Goal: Task Accomplishment & Management: Complete application form

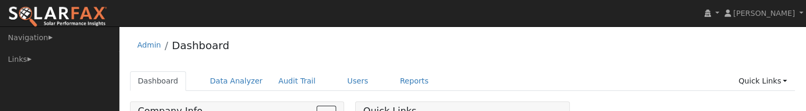
click at [634, 76] on ul "Dashboard Data Analyzer Audit Trail Users Reports Quick Links Quick Add Quick C…" at bounding box center [462, 81] width 665 height 20
click at [674, 53] on div "Admin Dashboard" at bounding box center [462, 48] width 665 height 32
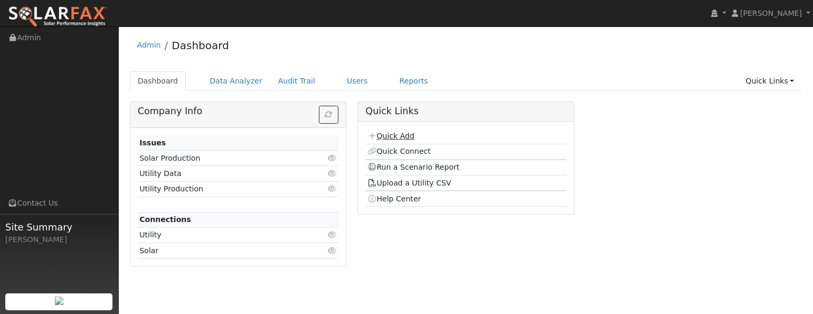
click at [408, 110] on link "Quick Add" at bounding box center [391, 136] width 47 height 8
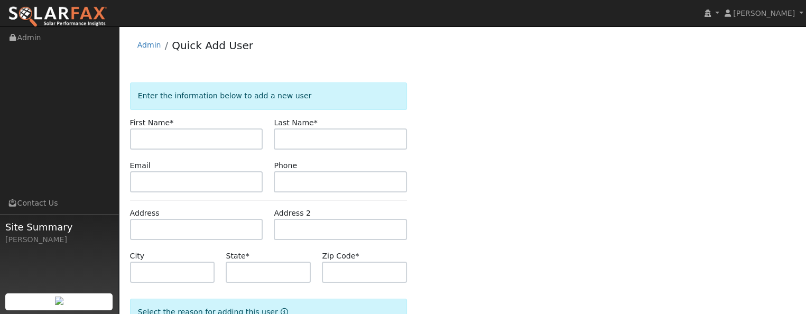
click at [408, 140] on div "Last Name *" at bounding box center [340, 133] width 144 height 32
click at [189, 139] on input "text" at bounding box center [196, 138] width 133 height 21
type input "Mina"
click at [302, 138] on input "text" at bounding box center [340, 138] width 133 height 21
type input "Meleika"
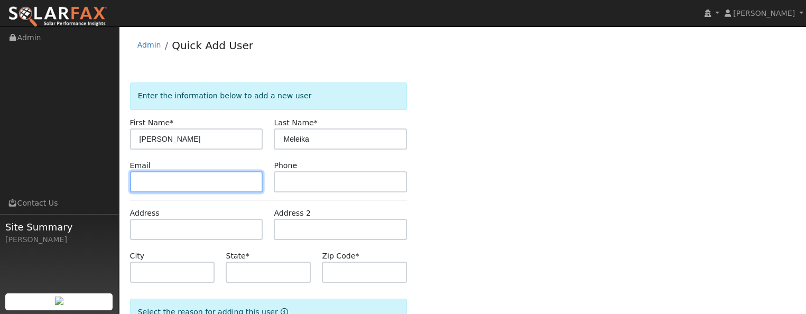
click at [162, 183] on input "text" at bounding box center [196, 181] width 133 height 21
type input "mina.meleika@gmail.com"
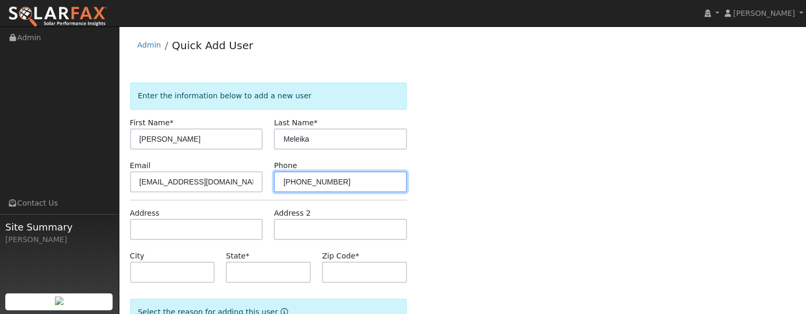
click at [294, 180] on input "5622-583-7337" at bounding box center [340, 181] width 133 height 21
type input "562-583-7337"
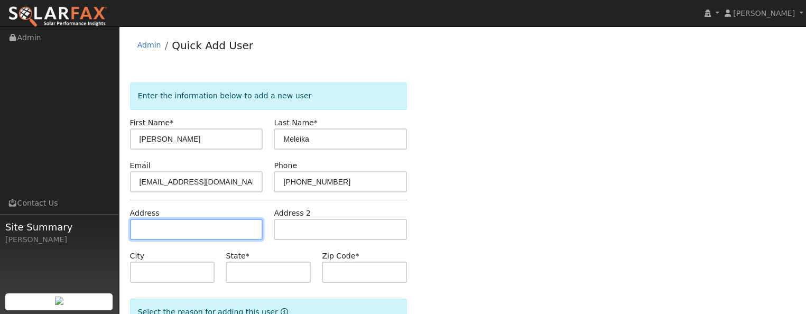
click at [173, 228] on input "text" at bounding box center [196, 229] width 133 height 21
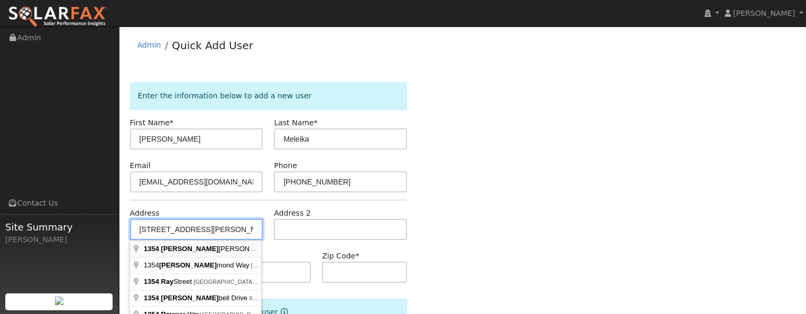
type input "1354 [PERSON_NAME] Drive"
type input "Tracy"
type input "CA"
type input "95377"
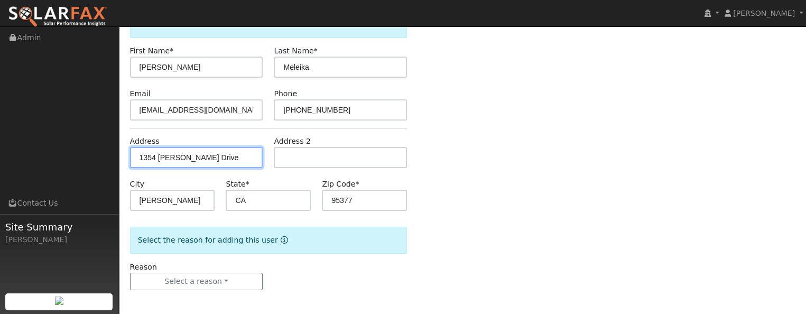
scroll to position [74, 0]
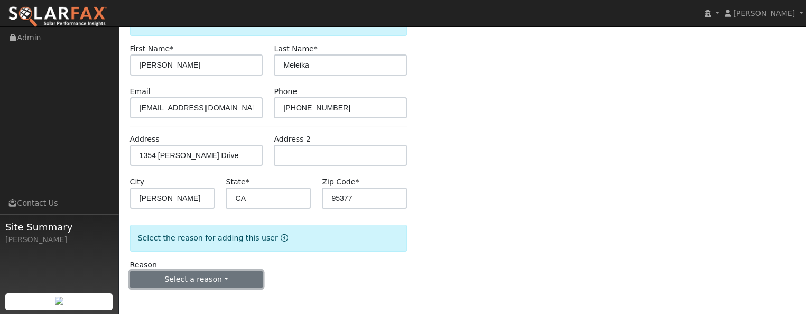
click at [219, 273] on button "Select a reason" at bounding box center [196, 279] width 133 height 18
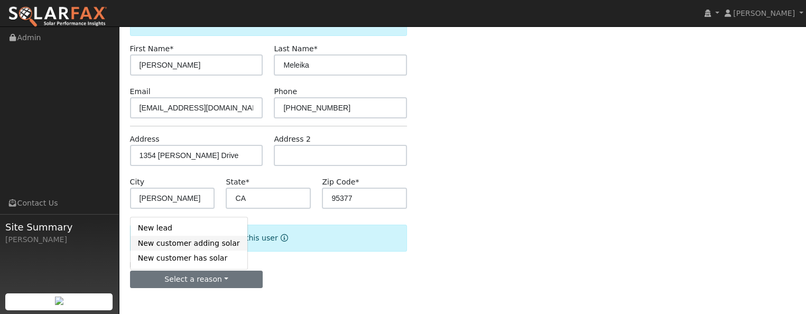
click at [216, 242] on link "New customer adding solar" at bounding box center [188, 243] width 117 height 15
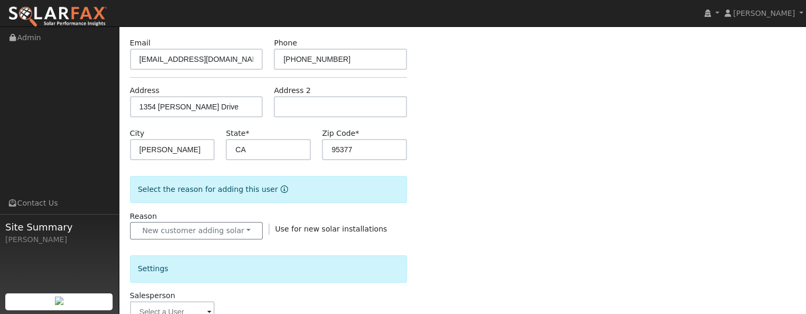
scroll to position [180, 0]
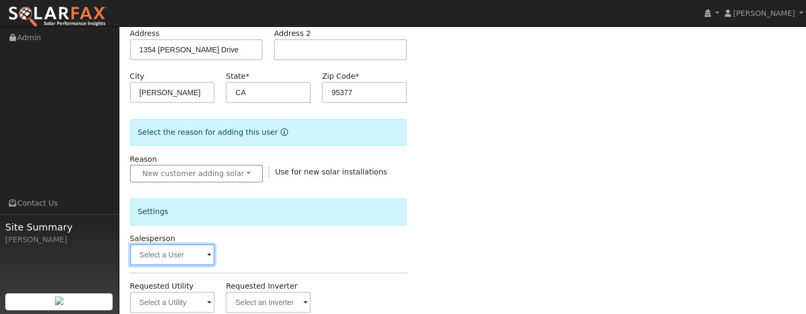
click at [206, 253] on input "text" at bounding box center [172, 254] width 85 height 21
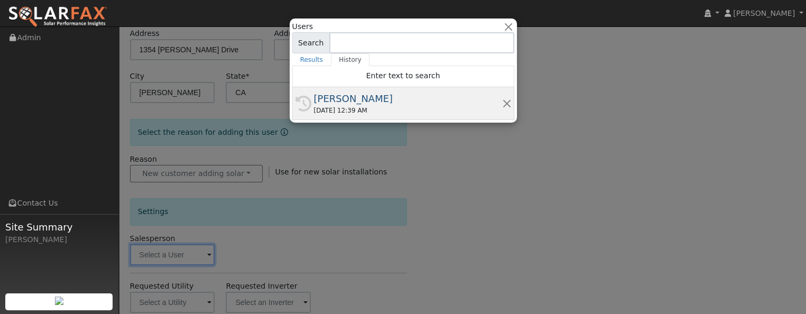
click at [353, 101] on div "[PERSON_NAME]" at bounding box center [408, 98] width 188 height 14
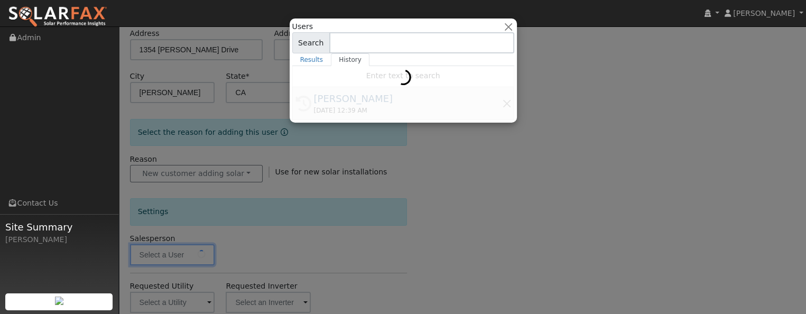
type input "[PERSON_NAME]"
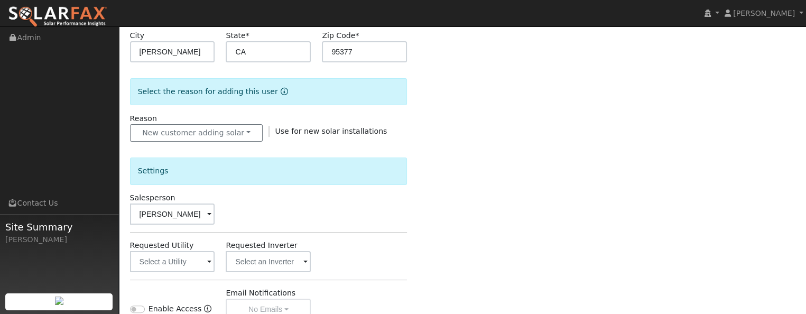
scroll to position [285, 0]
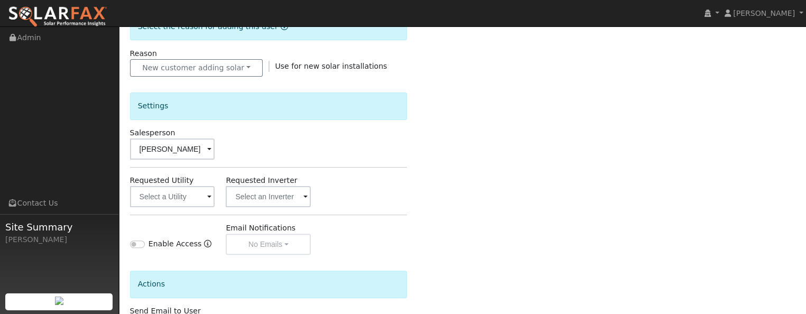
click at [209, 194] on span at bounding box center [209, 197] width 4 height 12
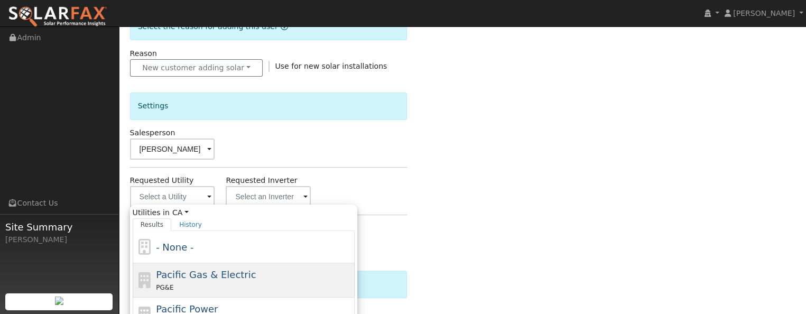
click at [201, 284] on div "PG&E" at bounding box center [254, 287] width 196 height 11
type input "Pacific Gas & Electric"
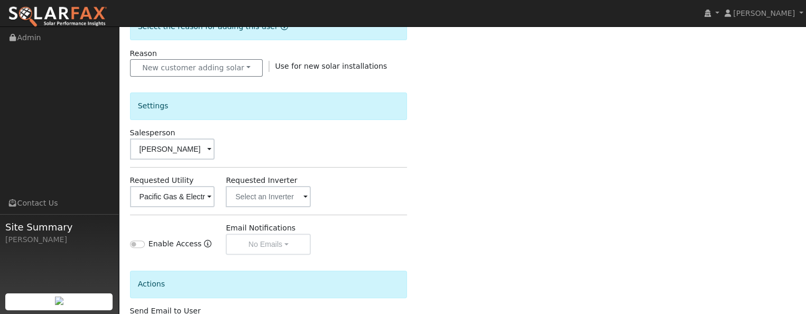
click at [305, 194] on span at bounding box center [305, 197] width 4 height 12
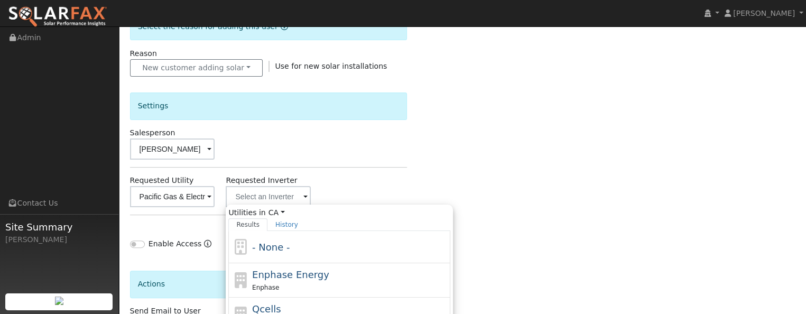
click at [305, 194] on span at bounding box center [305, 197] width 4 height 12
click at [348, 167] on div "Settings Salesperson Jenlouise Dunning Requested Utility Pacific Gas & Electric…" at bounding box center [268, 166] width 277 height 178
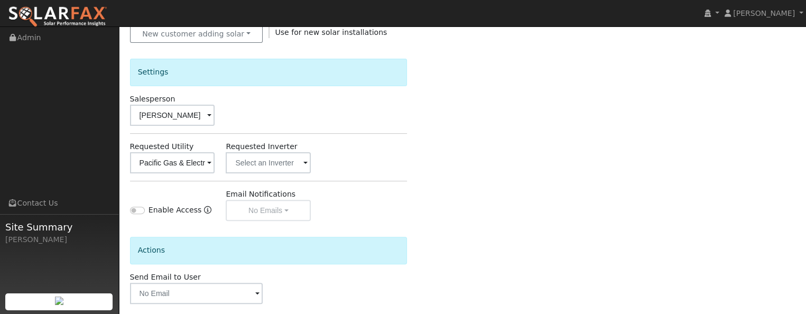
scroll to position [338, 0]
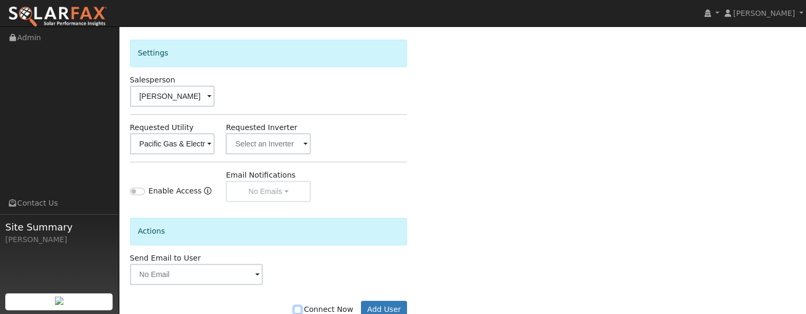
click at [301, 308] on input "Connect Now" at bounding box center [297, 309] width 7 height 7
checkbox input "true"
click at [387, 303] on button "Add User" at bounding box center [384, 310] width 46 height 18
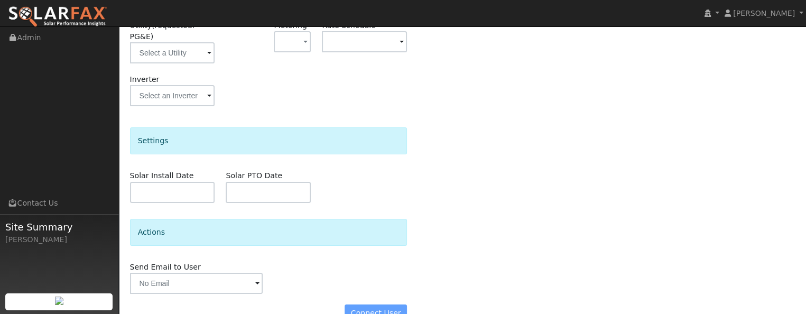
scroll to position [196, 0]
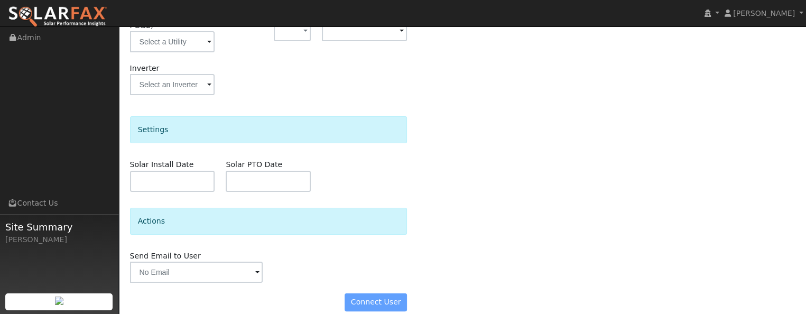
click at [377, 293] on div "Connect User" at bounding box center [268, 302] width 288 height 18
click at [381, 293] on div "Connect User" at bounding box center [268, 302] width 288 height 18
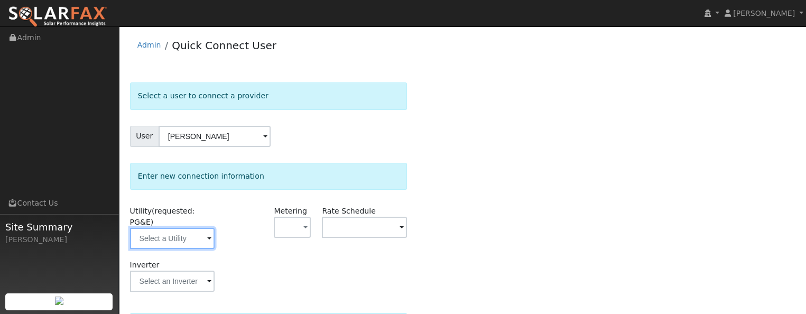
click at [210, 235] on input "text" at bounding box center [172, 238] width 85 height 21
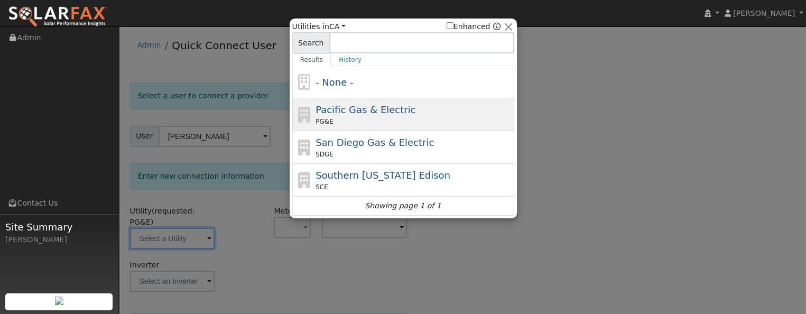
click at [339, 107] on span "Pacific Gas & Electric" at bounding box center [365, 109] width 100 height 11
type input "PG&E"
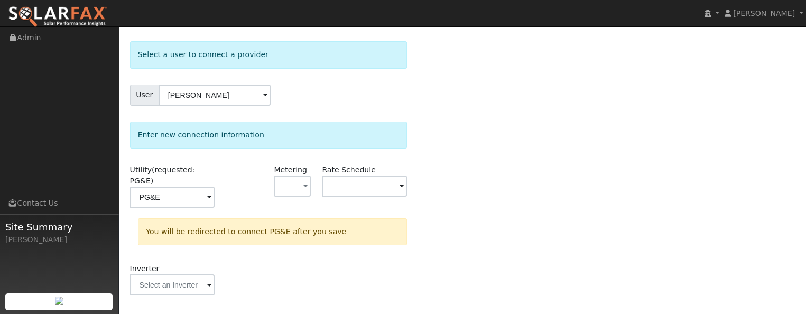
scroll to position [53, 0]
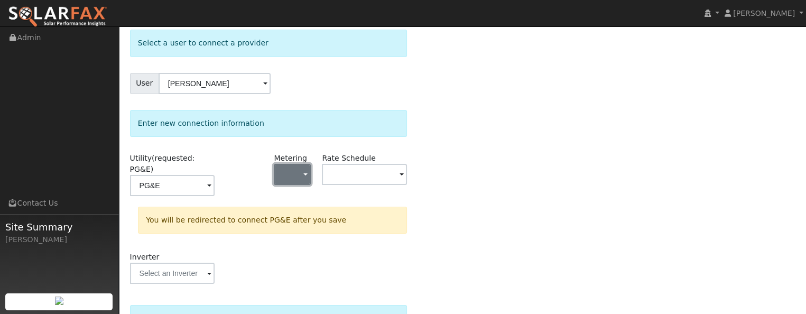
click at [305, 176] on span "button" at bounding box center [305, 175] width 4 height 11
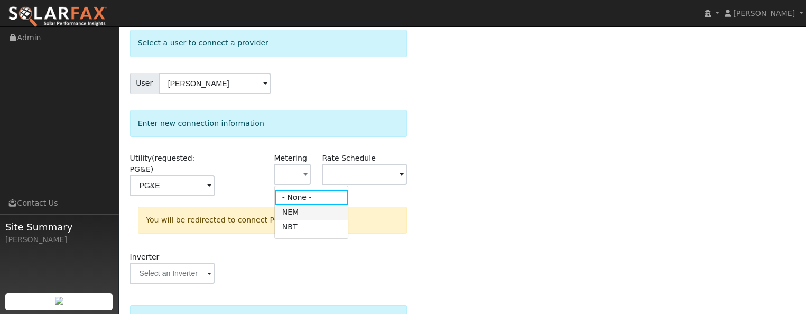
click at [298, 213] on link "NEM" at bounding box center [311, 211] width 73 height 15
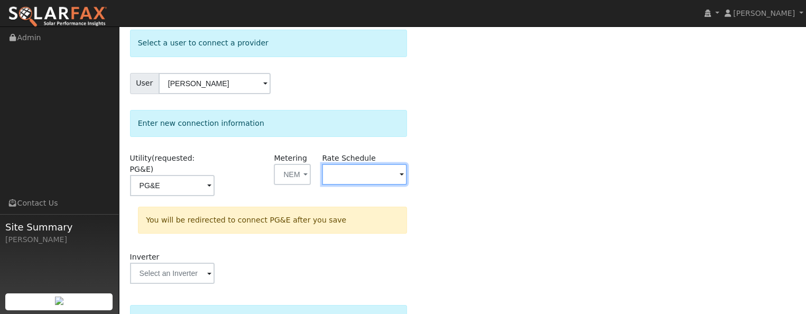
click at [348, 176] on input "text" at bounding box center [364, 174] width 85 height 21
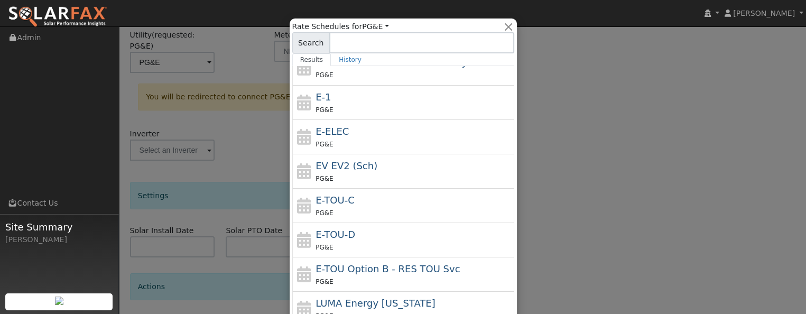
scroll to position [241, 0]
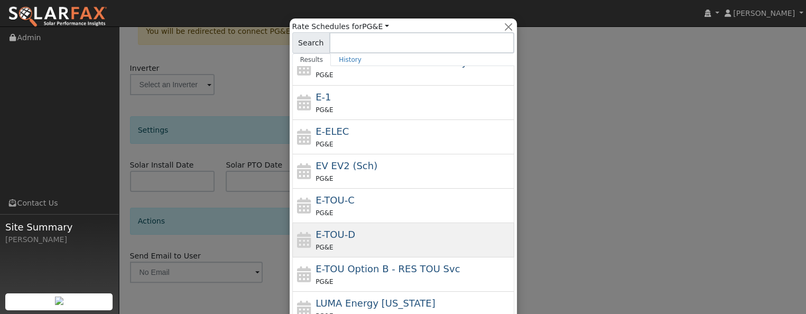
click at [455, 235] on div "E-TOU-D PG&E" at bounding box center [413, 239] width 196 height 25
type input "E-TOU-D"
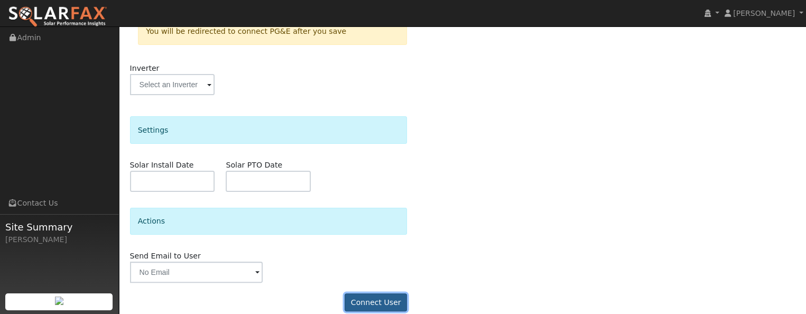
click at [373, 294] on button "Connect User" at bounding box center [375, 302] width 62 height 18
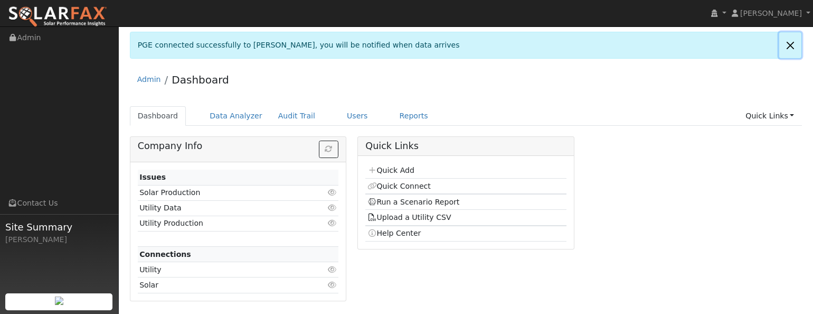
click at [793, 42] on link at bounding box center [791, 45] width 22 height 26
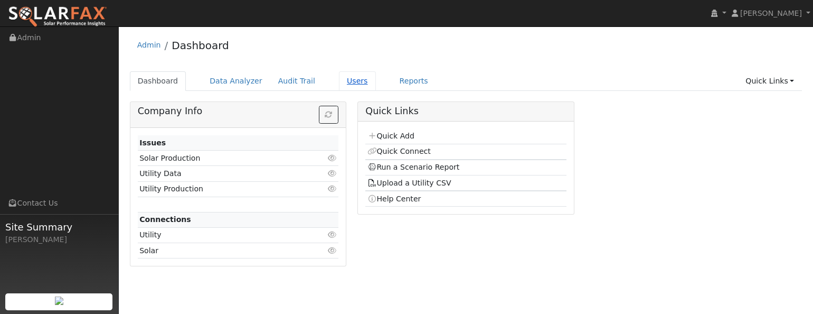
click at [351, 79] on link "Users" at bounding box center [357, 81] width 37 height 20
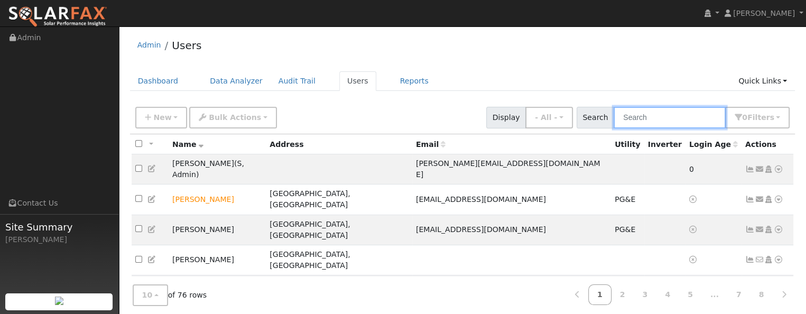
click at [657, 121] on input "text" at bounding box center [669, 118] width 112 height 22
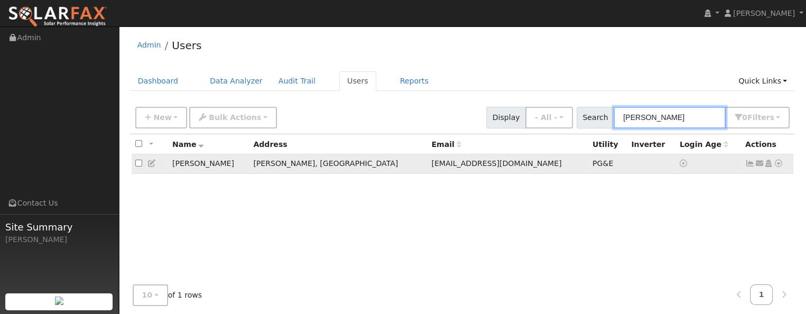
type input "[PERSON_NAME]"
click at [747, 165] on icon at bounding box center [750, 163] width 10 height 7
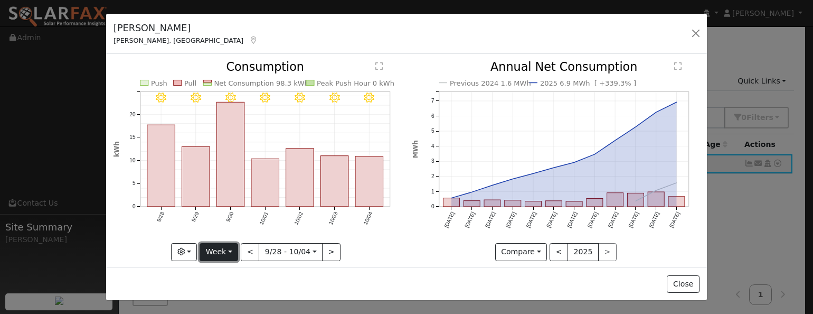
click at [227, 250] on button "Week" at bounding box center [219, 252] width 39 height 18
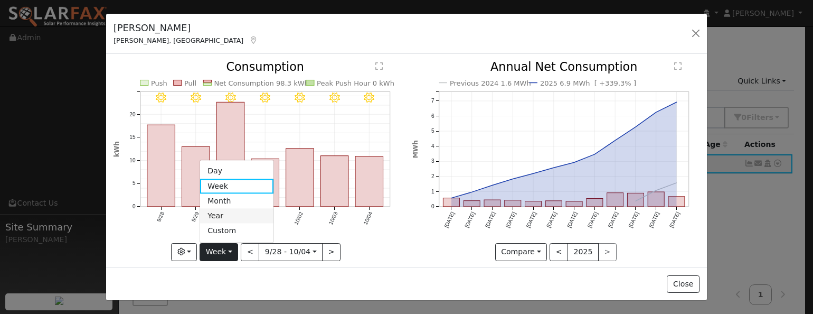
click at [224, 209] on link "Year" at bounding box center [236, 216] width 73 height 15
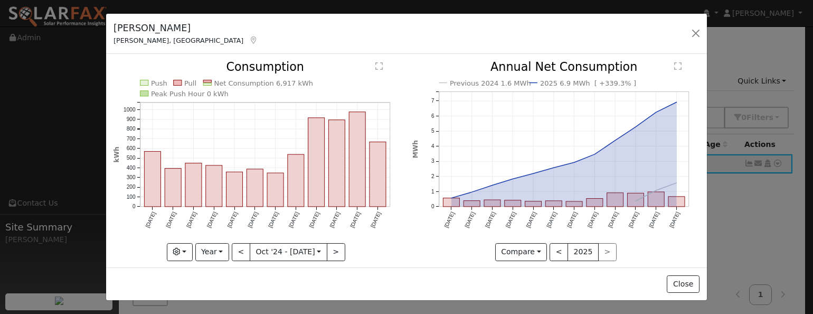
click at [352, 194] on rect "onclick=""" at bounding box center [358, 159] width 16 height 95
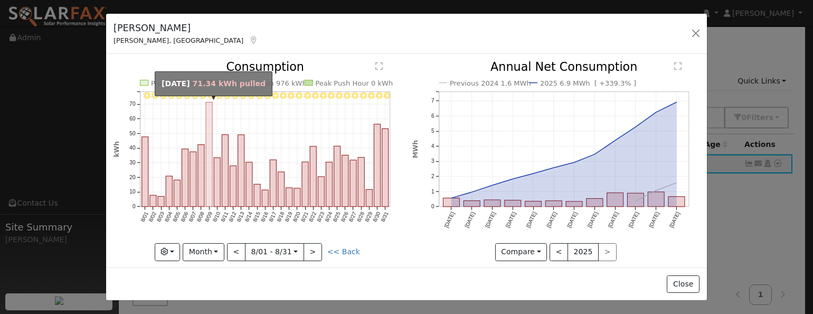
click at [206, 123] on rect "onclick=""" at bounding box center [209, 154] width 6 height 105
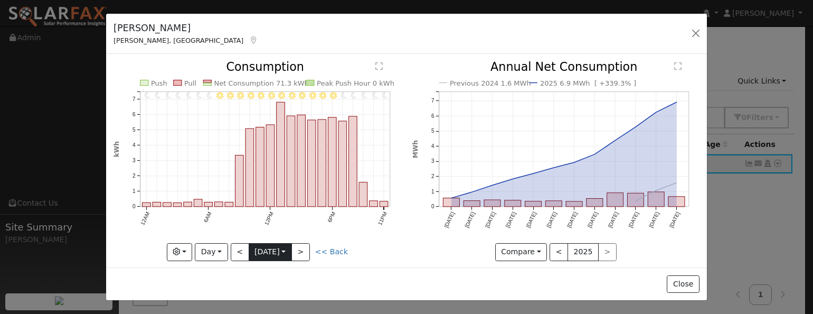
click at [279, 252] on input "2025-08-09" at bounding box center [270, 252] width 42 height 17
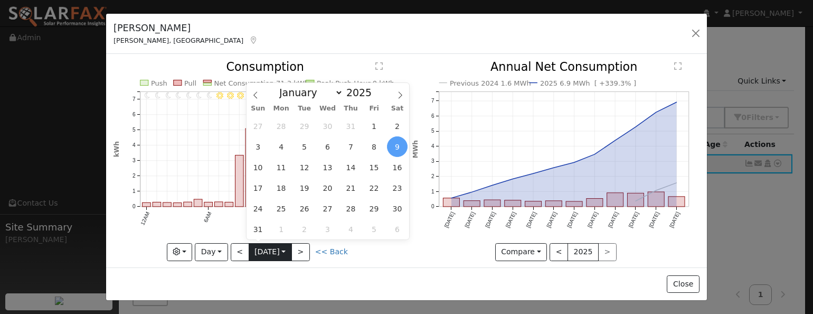
click at [279, 252] on input "2025-08-09" at bounding box center [270, 252] width 42 height 17
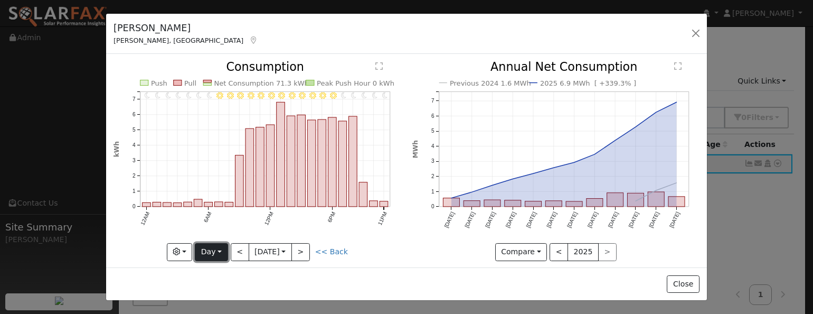
click at [213, 250] on button "Day" at bounding box center [211, 252] width 33 height 18
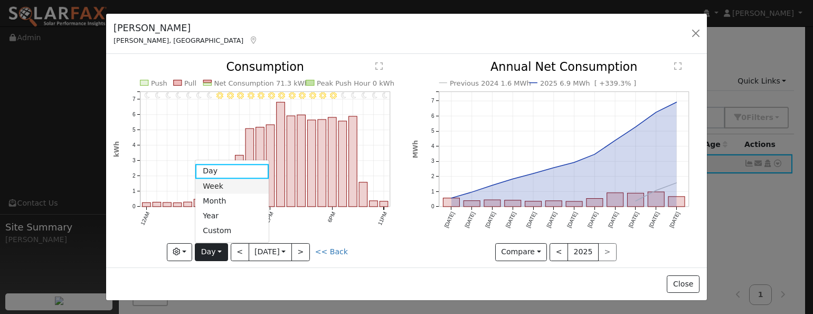
click at [220, 184] on link "Week" at bounding box center [231, 186] width 73 height 15
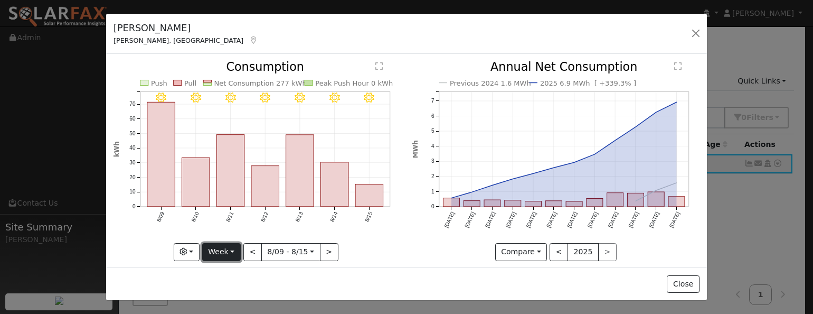
click at [236, 251] on button "Week" at bounding box center [221, 252] width 39 height 18
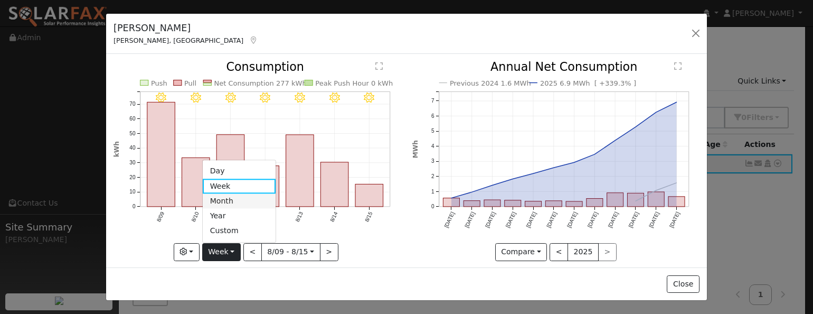
click at [232, 194] on link "Month" at bounding box center [239, 201] width 73 height 15
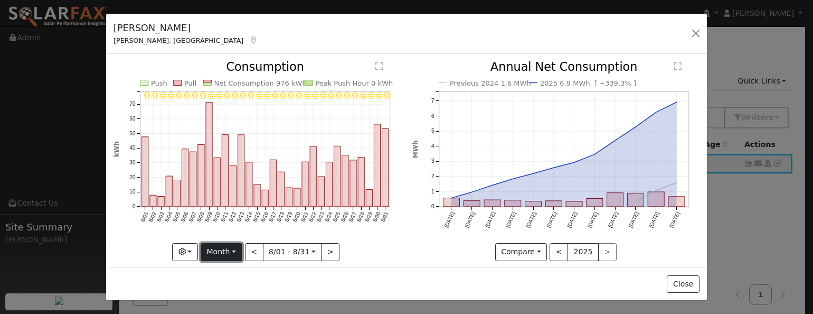
click at [231, 244] on button "Month" at bounding box center [222, 252] width 42 height 18
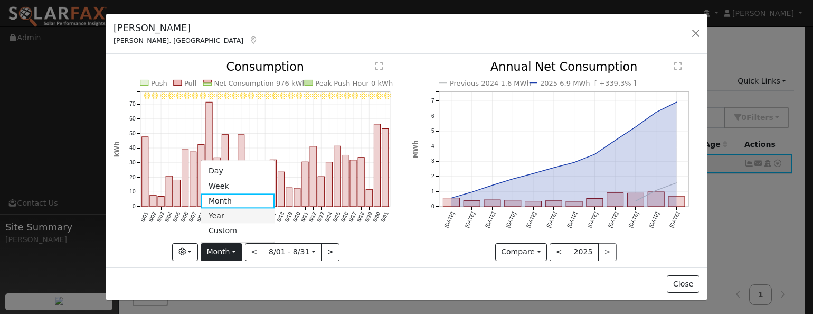
click at [233, 212] on link "Year" at bounding box center [237, 216] width 73 height 15
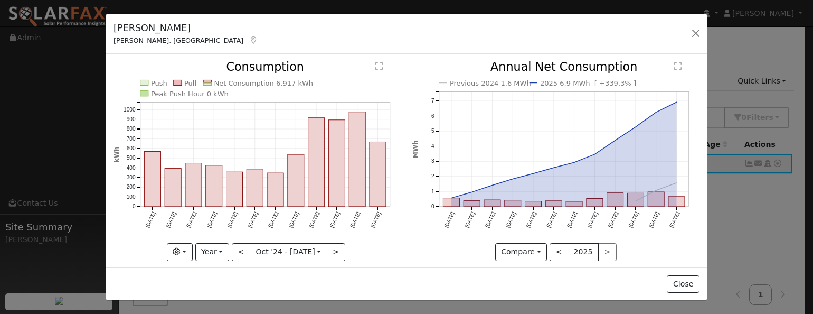
scroll to position [53, 0]
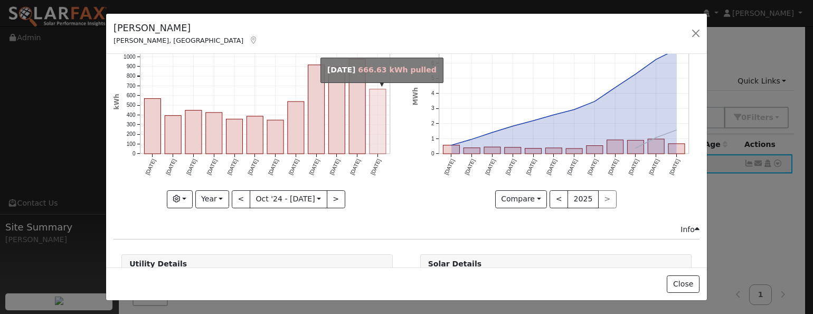
click at [375, 139] on rect "onclick=""" at bounding box center [378, 121] width 16 height 64
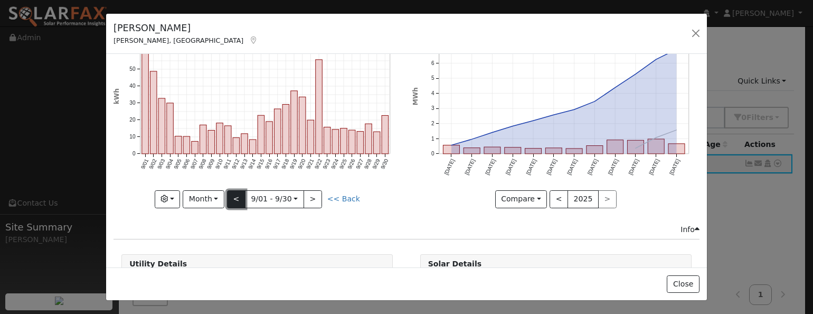
click at [241, 193] on button "<" at bounding box center [236, 199] width 18 height 18
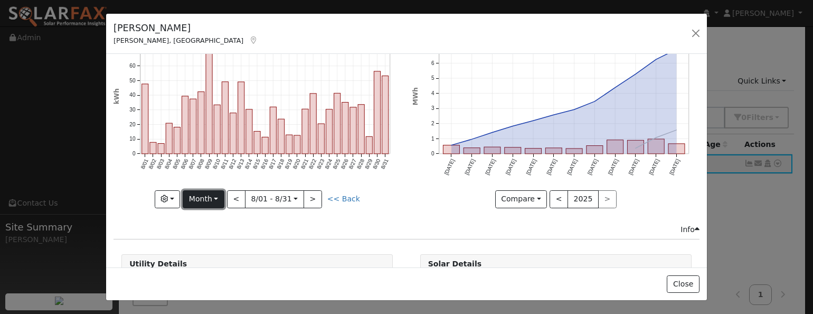
click at [211, 195] on button "Month" at bounding box center [204, 199] width 42 height 18
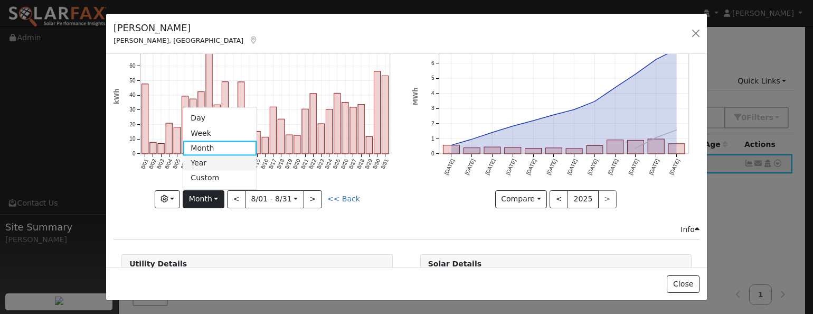
click at [220, 156] on link "Year" at bounding box center [219, 163] width 73 height 15
type input "2024-10-01"
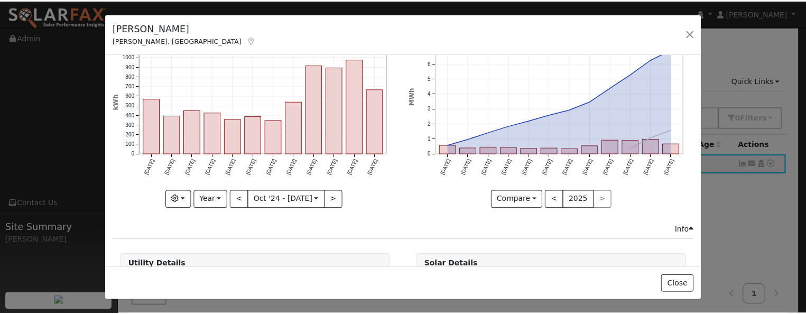
scroll to position [0, 0]
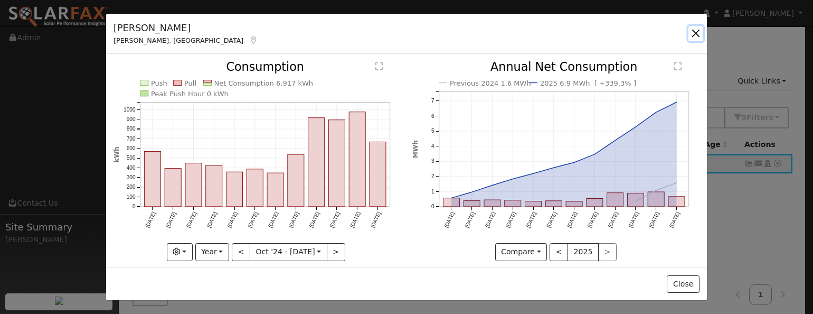
click at [695, 36] on button "button" at bounding box center [696, 33] width 15 height 15
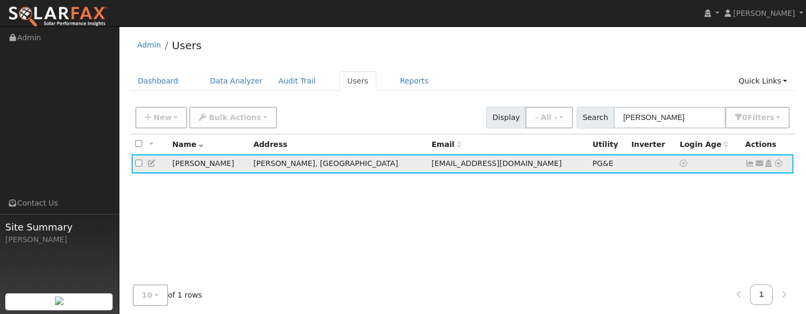
click at [779, 167] on icon at bounding box center [778, 163] width 10 height 7
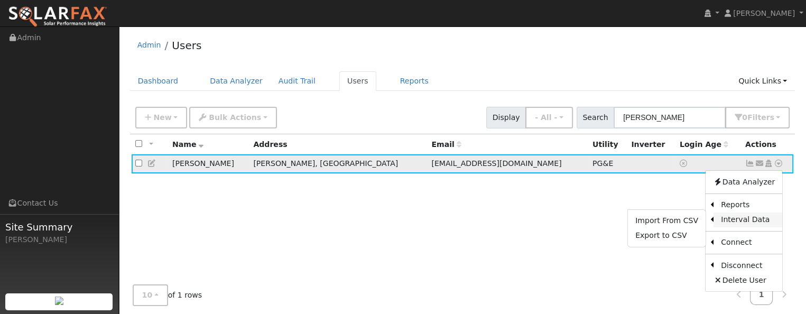
click at [752, 222] on link "Interval Data" at bounding box center [747, 219] width 69 height 15
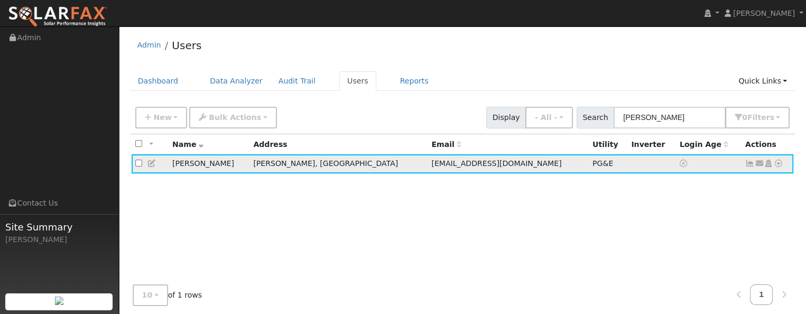
click at [779, 163] on icon at bounding box center [778, 163] width 10 height 7
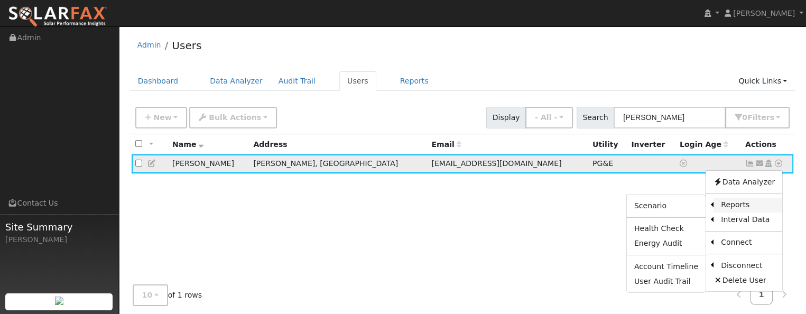
click at [738, 208] on link "Reports" at bounding box center [747, 205] width 69 height 15
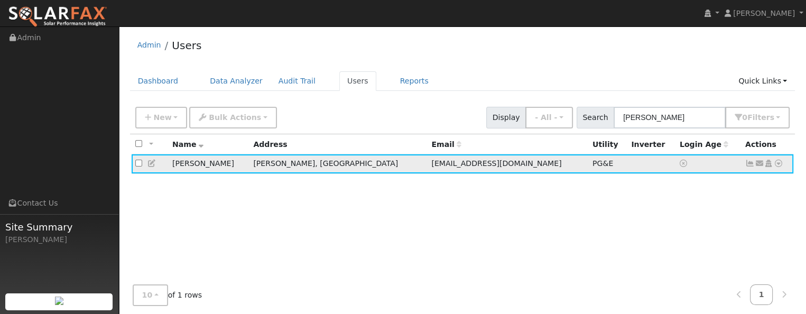
click at [778, 167] on icon at bounding box center [778, 163] width 10 height 7
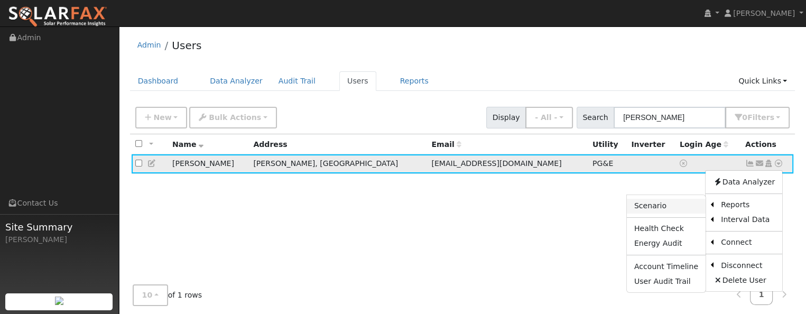
click at [668, 205] on link "Scenario" at bounding box center [665, 206] width 79 height 15
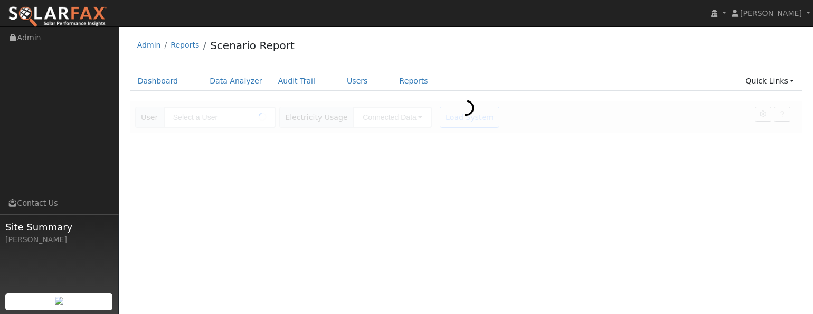
type input "[PERSON_NAME]"
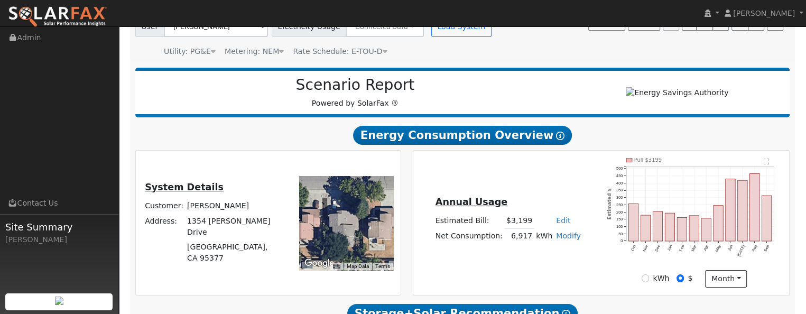
scroll to position [86, 0]
